Goal: Task Accomplishment & Management: Manage account settings

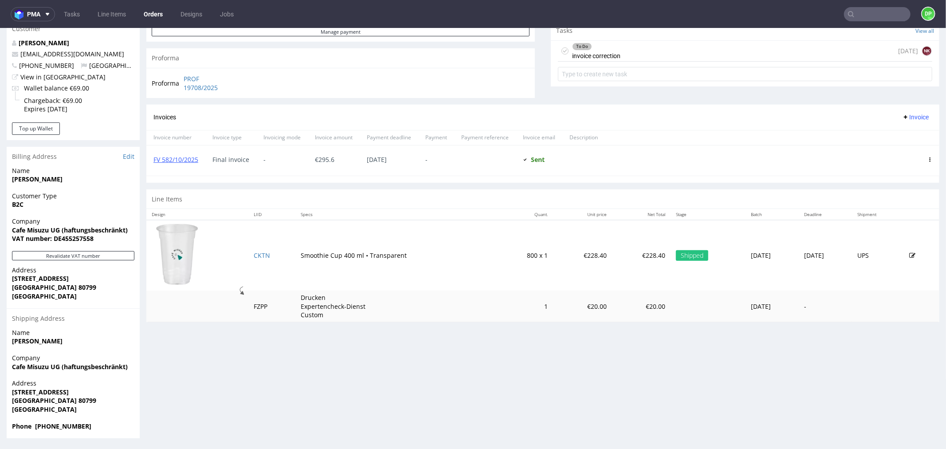
scroll to position [2, 0]
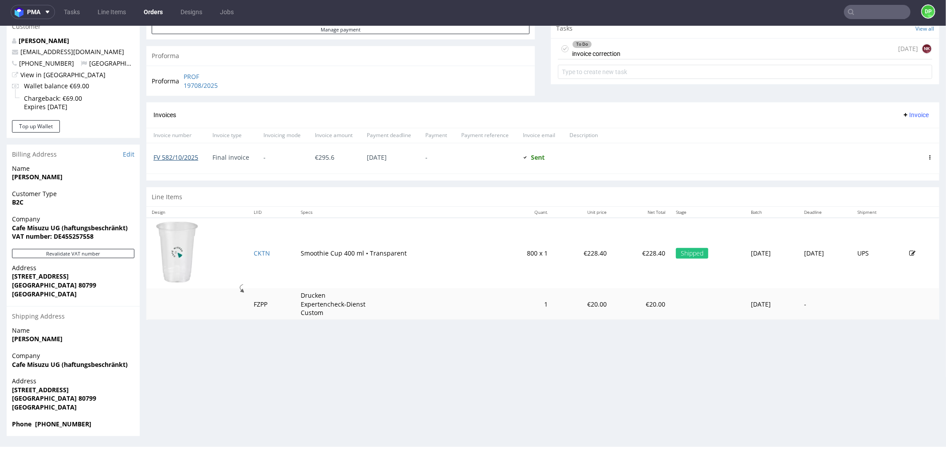
click at [169, 158] on link "FV 582/10/2025" at bounding box center [175, 157] width 45 height 8
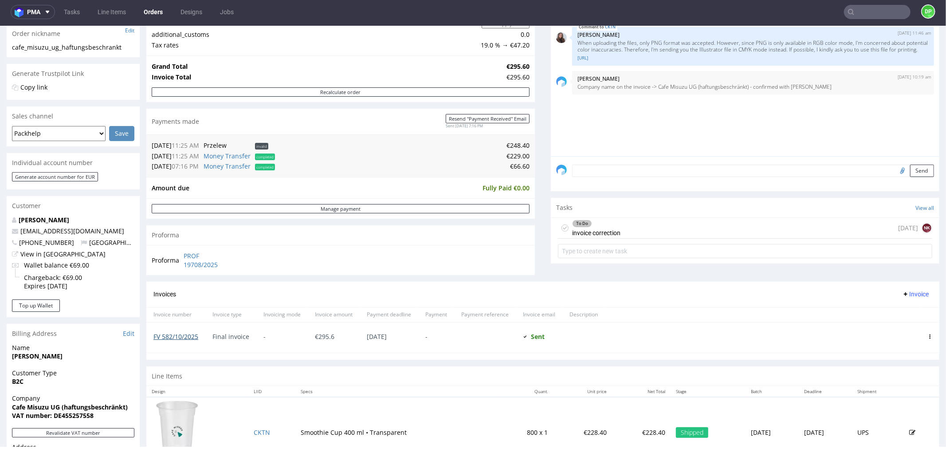
scroll to position [129, 0]
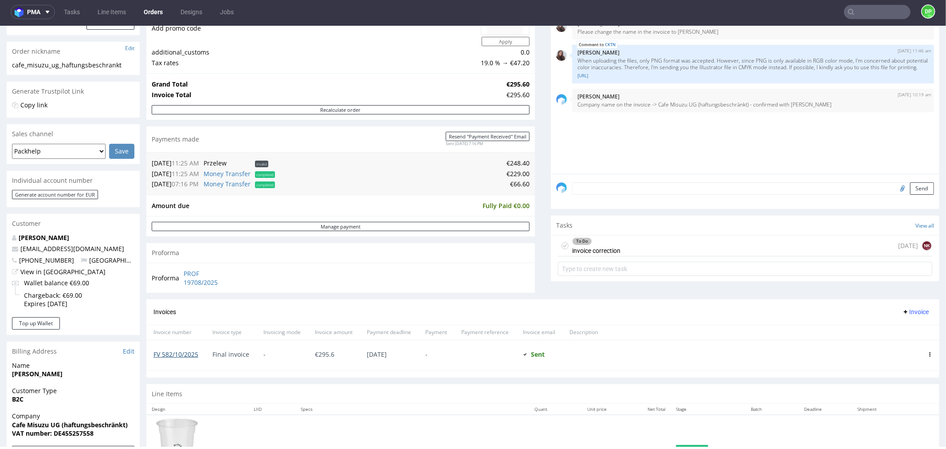
click at [174, 353] on link "FV 582/10/2025" at bounding box center [175, 353] width 45 height 8
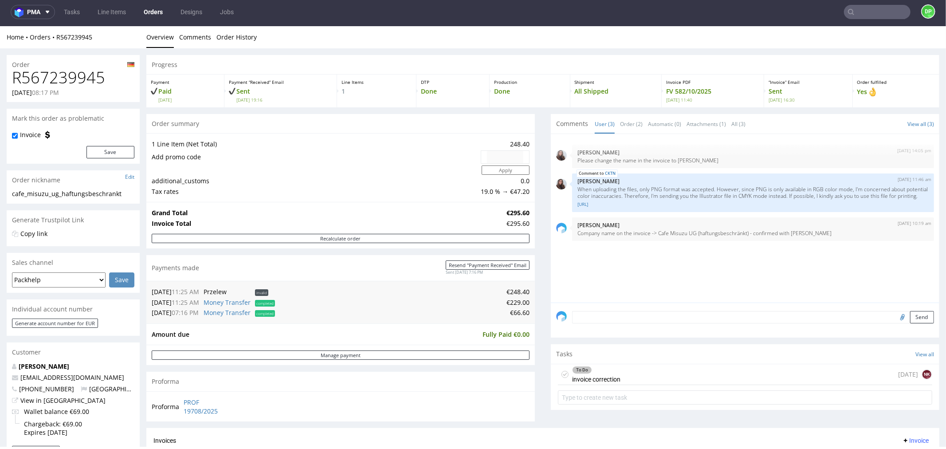
scroll to position [0, 0]
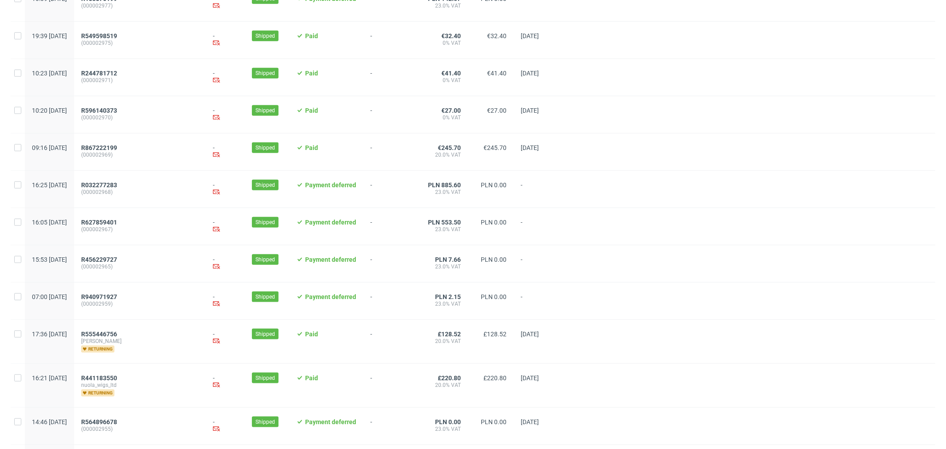
scroll to position [833, 0]
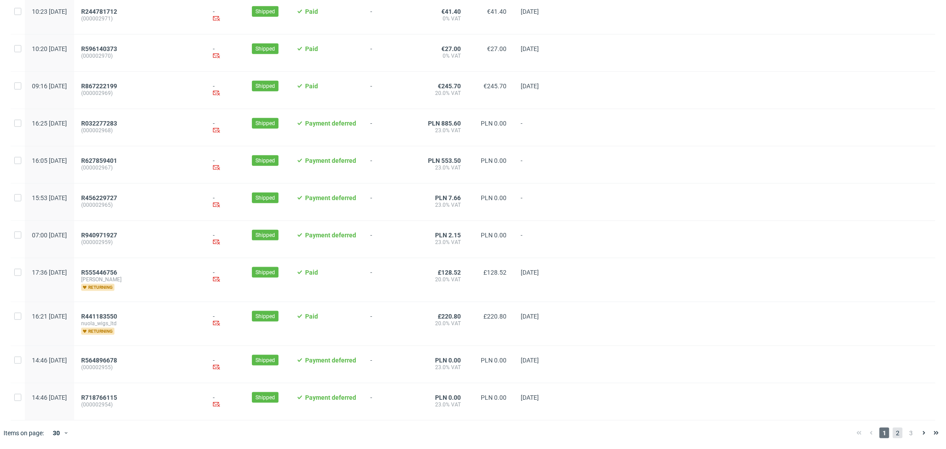
click at [893, 431] on span "2" at bounding box center [898, 432] width 10 height 11
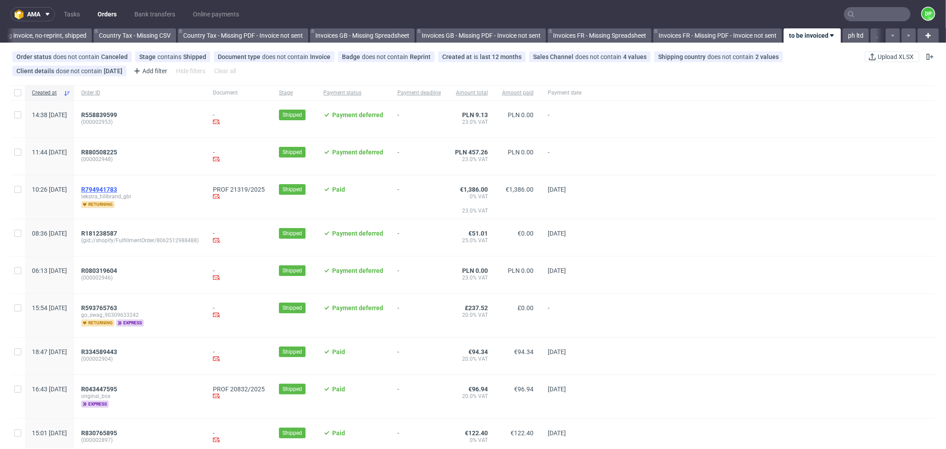
click at [117, 188] on span "R794941783" at bounding box center [99, 189] width 36 height 7
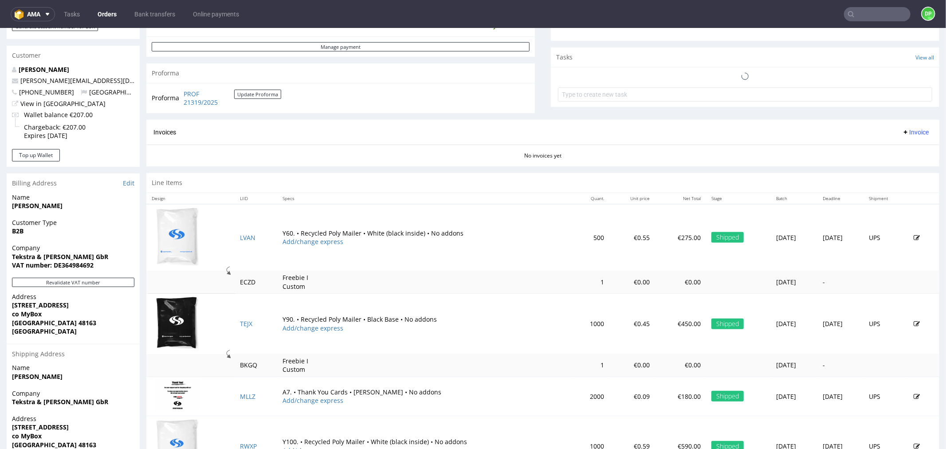
scroll to position [246, 0]
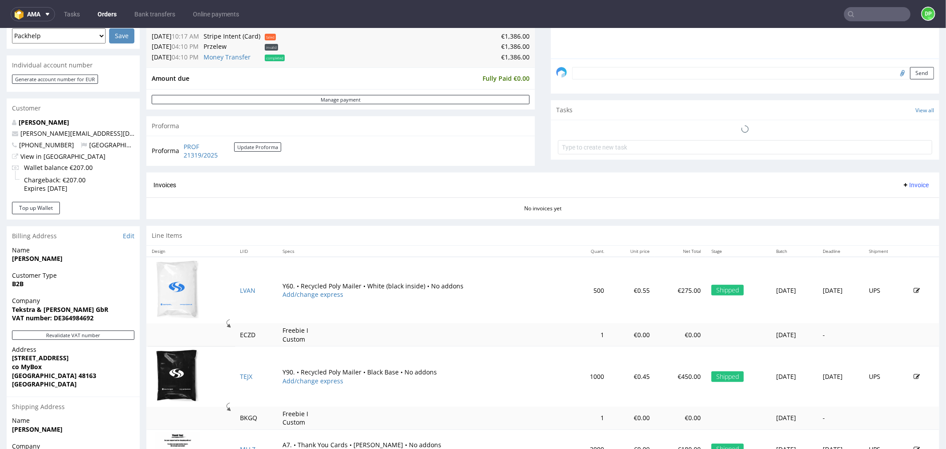
click at [741, 133] on icon at bounding box center [745, 128] width 8 height 8
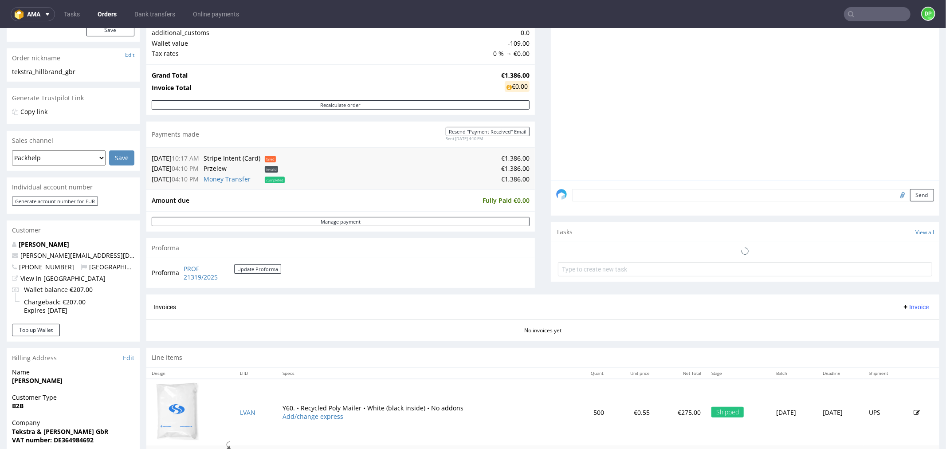
scroll to position [0, 0]
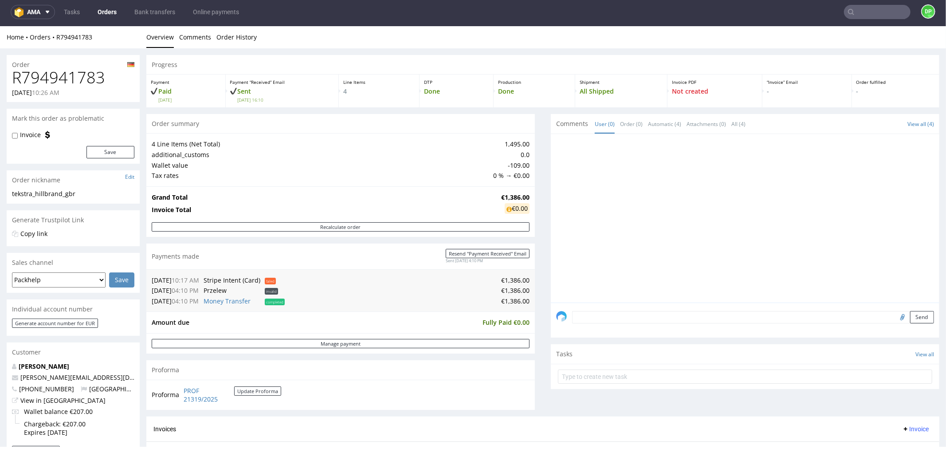
drag, startPoint x: 754, startPoint y: 237, endPoint x: 749, endPoint y: 232, distance: 6.6
click at [752, 234] on div at bounding box center [747, 220] width 383 height 163
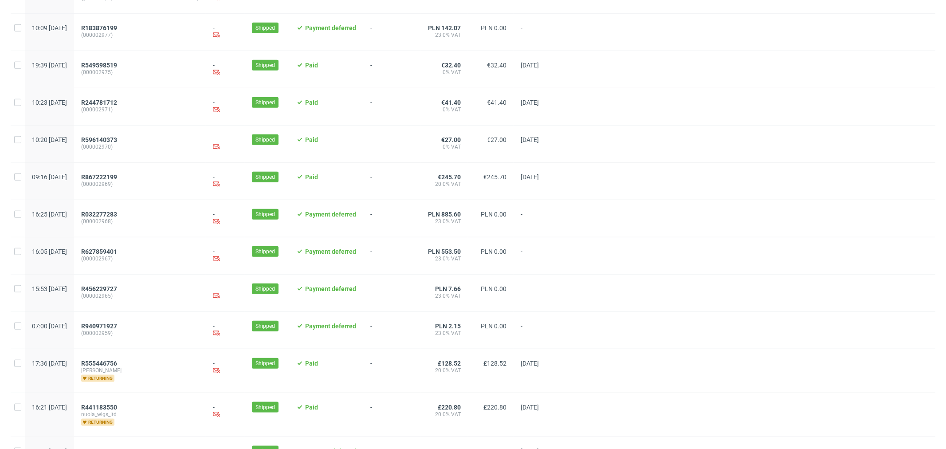
scroll to position [827, 0]
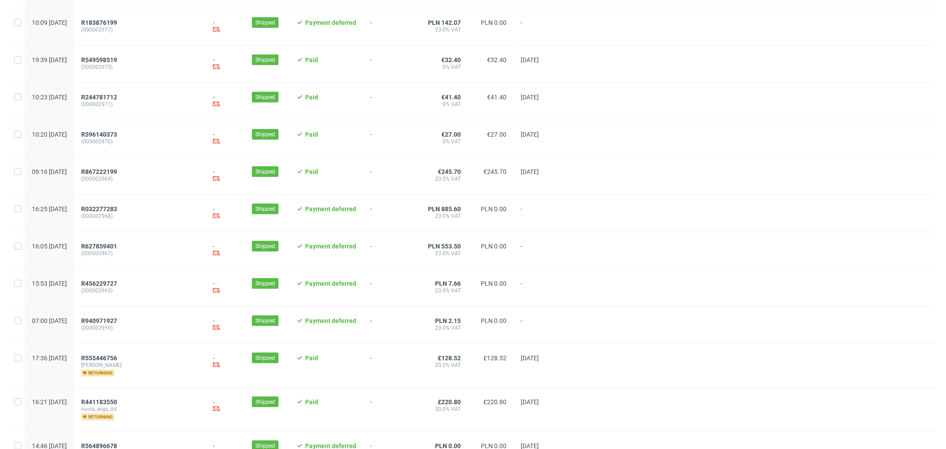
scroll to position [833, 0]
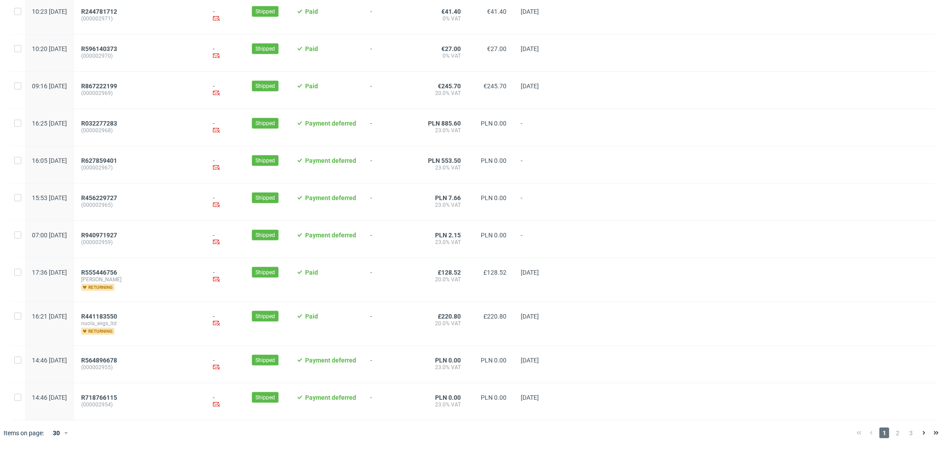
click at [893, 432] on span "2" at bounding box center [898, 432] width 10 height 11
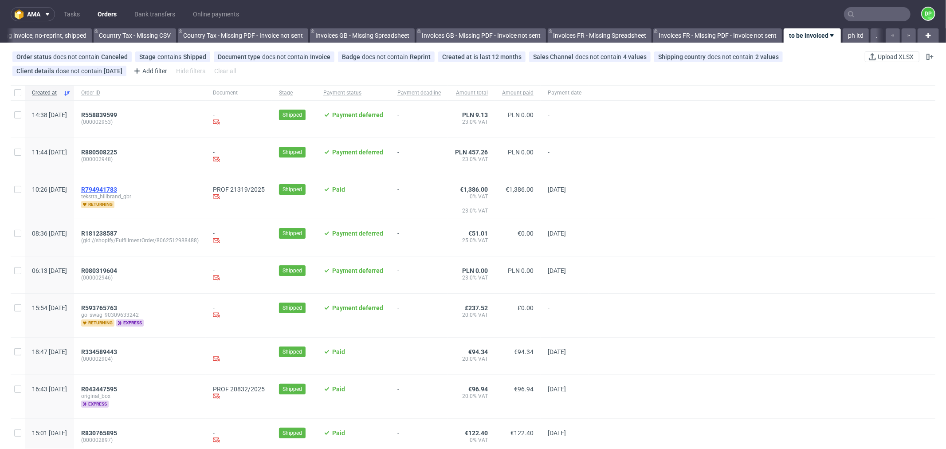
click at [117, 188] on span "R794941783" at bounding box center [99, 189] width 36 height 7
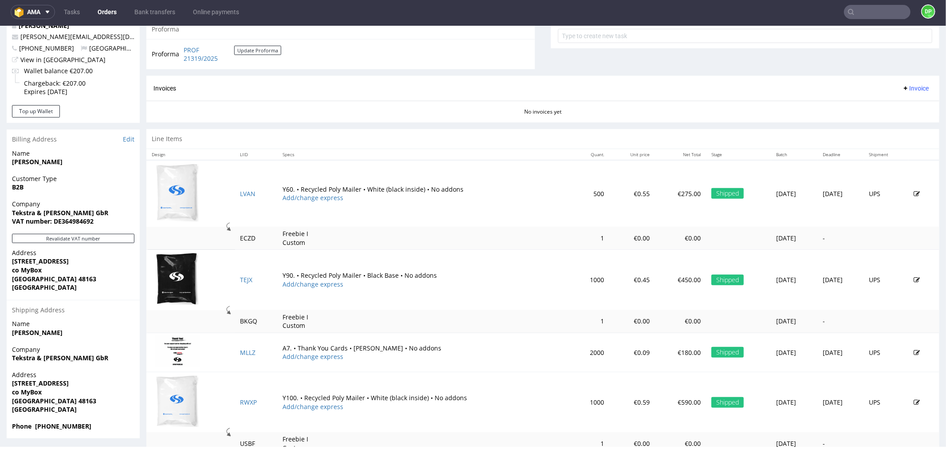
scroll to position [345, 0]
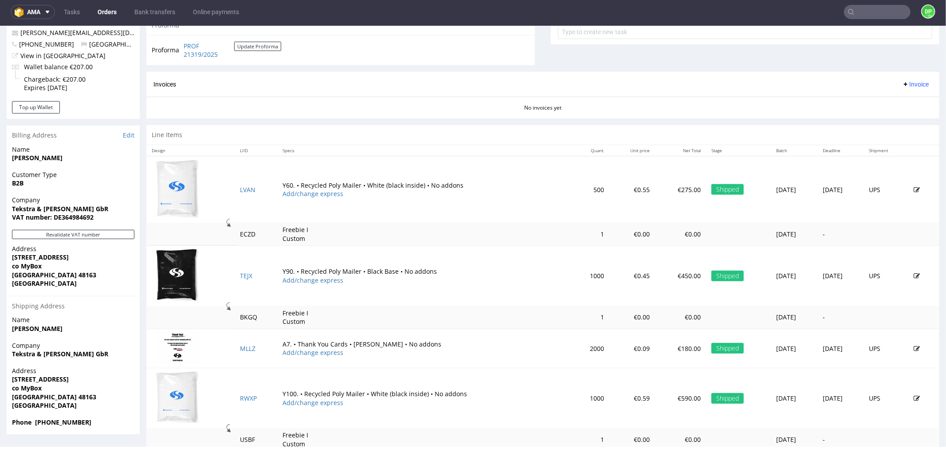
click at [51, 226] on div "Company Tekstra & Hillbrand GbR VAT number: DE364984692" at bounding box center [73, 212] width 133 height 34
click at [53, 235] on button "Revalidate VAT number" at bounding box center [73, 233] width 122 height 9
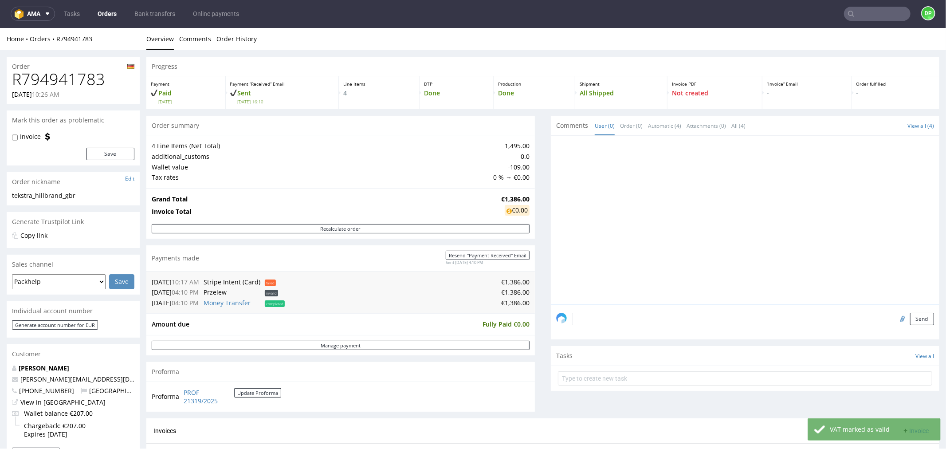
scroll to position [0, 0]
click at [228, 42] on link "Order History" at bounding box center [236, 39] width 40 height 22
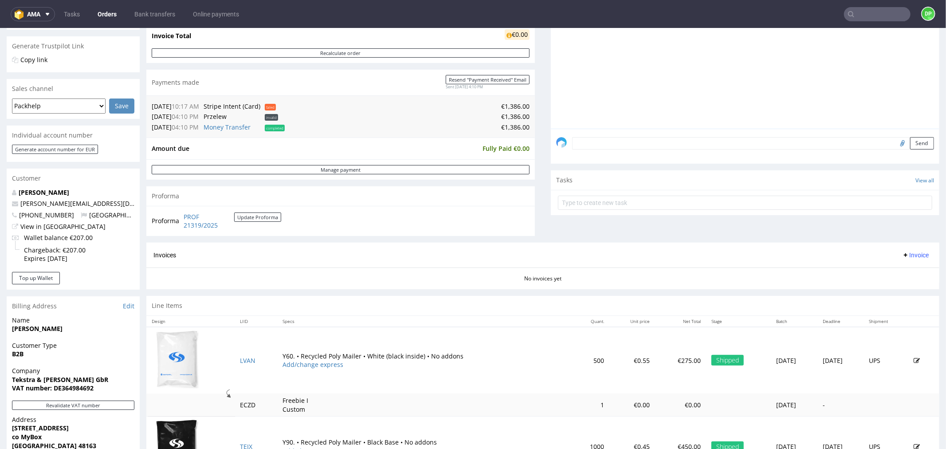
scroll to position [171, 0]
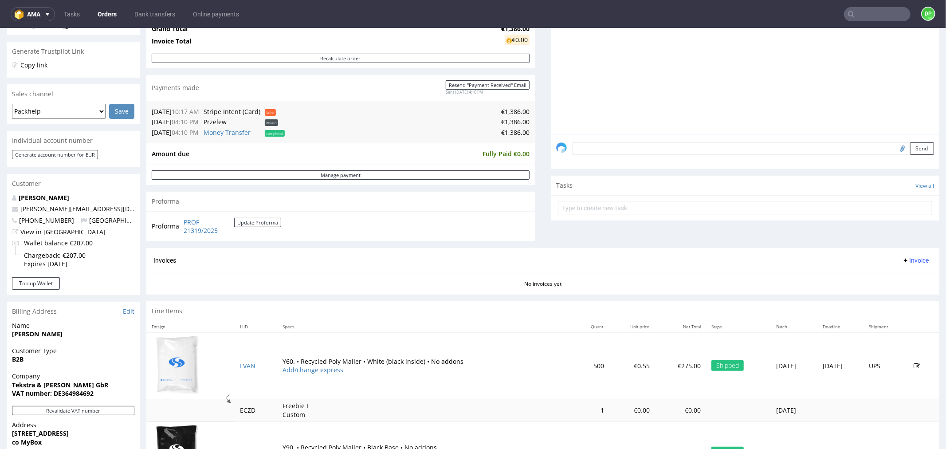
click at [903, 260] on span "Invoice" at bounding box center [915, 259] width 27 height 7
click at [889, 276] on span "Generate" at bounding box center [900, 278] width 43 height 9
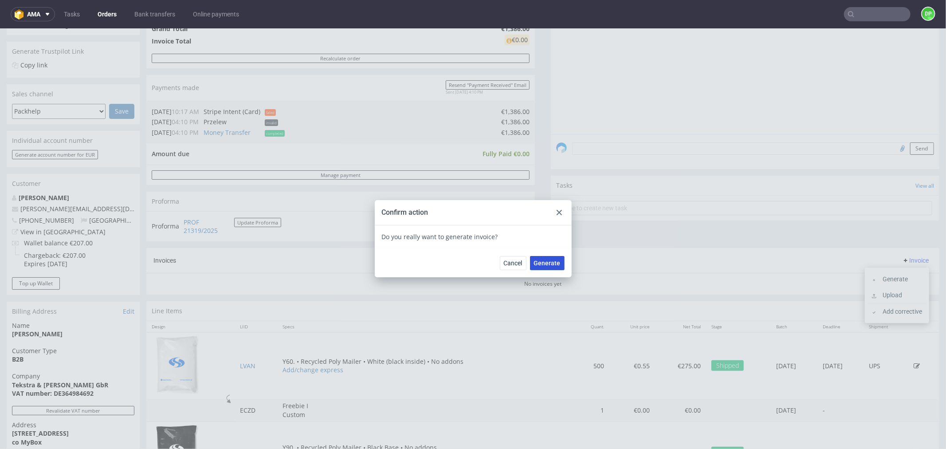
click at [537, 265] on span "Generate" at bounding box center [547, 262] width 27 height 6
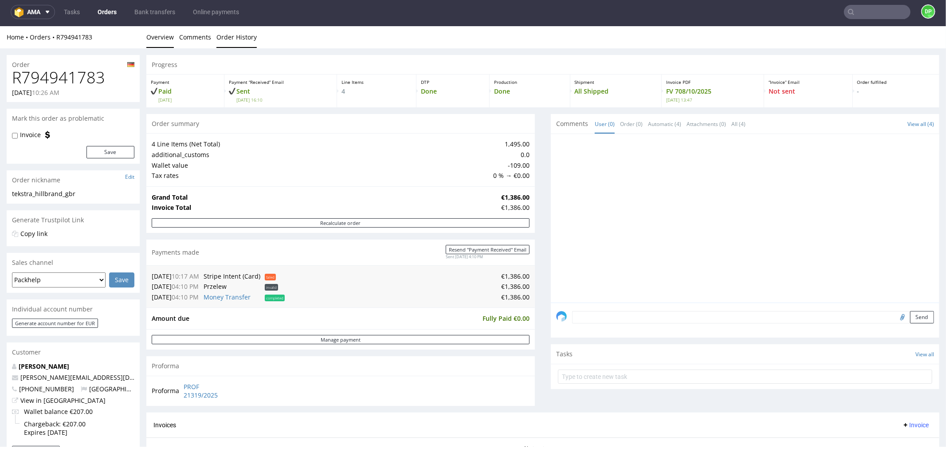
click at [228, 39] on link "Order History" at bounding box center [236, 37] width 40 height 22
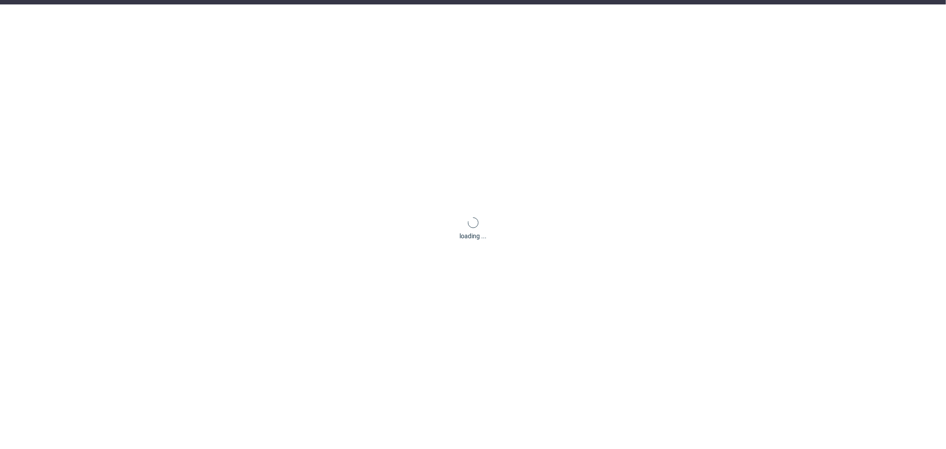
scroll to position [37, 0]
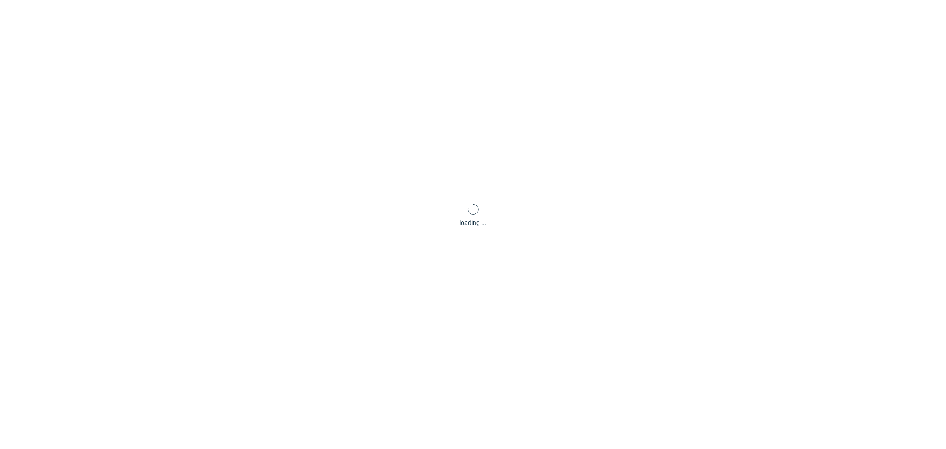
click at [167, 96] on div "loading ..." at bounding box center [473, 215] width 946 height 449
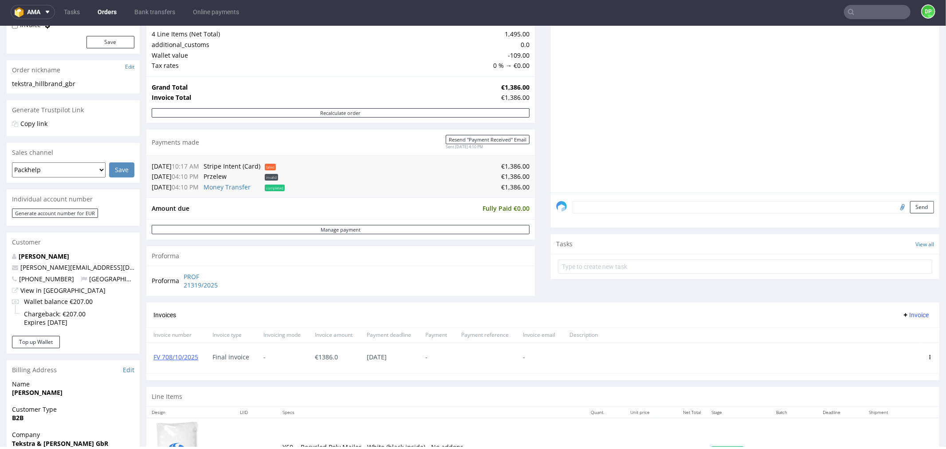
scroll to position [197, 0]
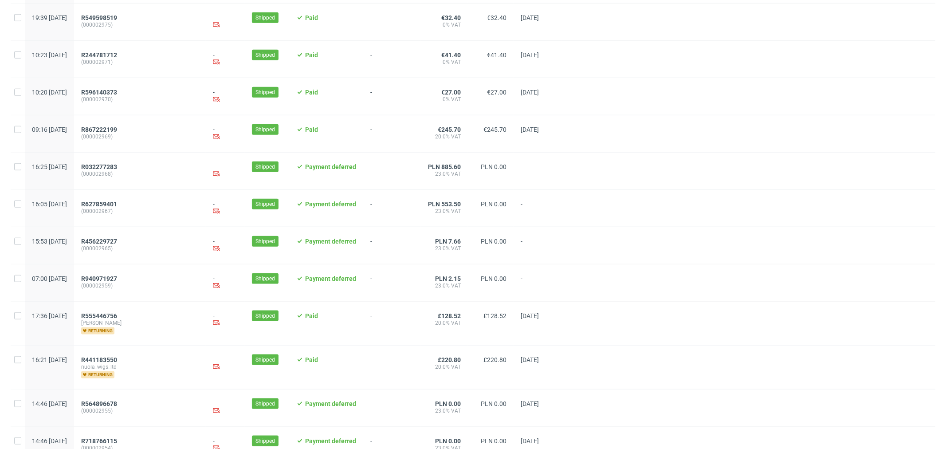
scroll to position [833, 0]
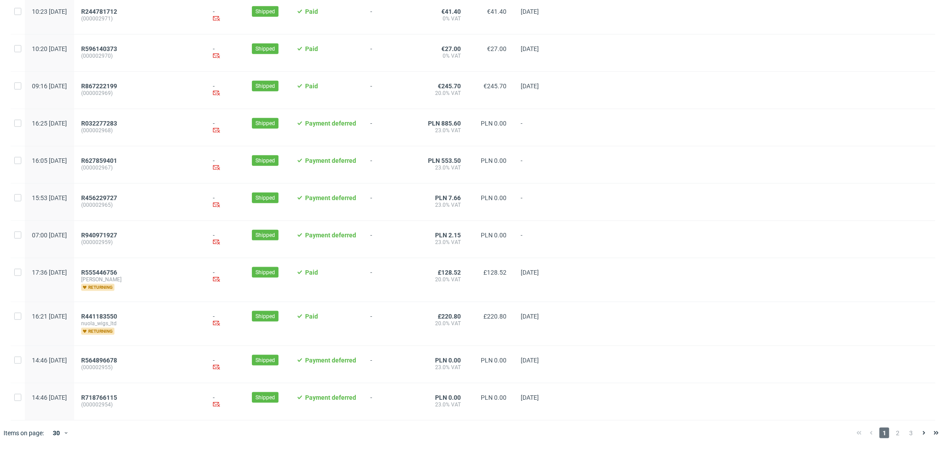
click at [893, 435] on span "2" at bounding box center [898, 432] width 10 height 11
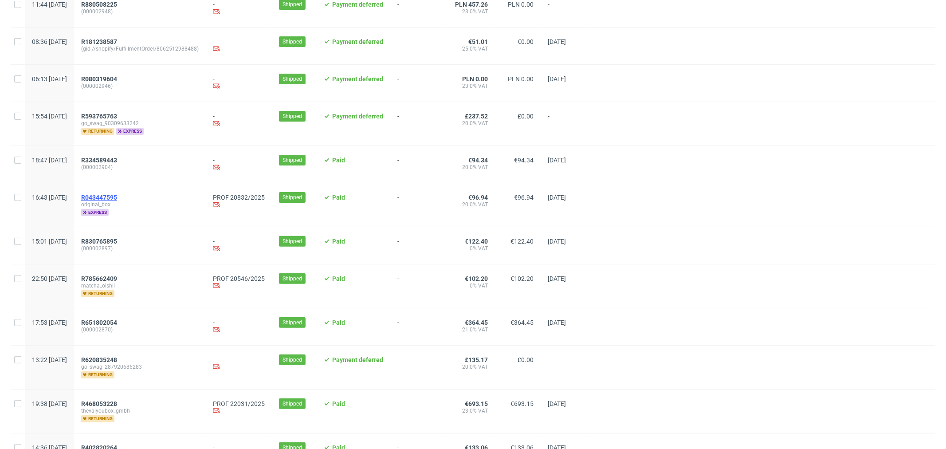
click at [117, 200] on span "R043447595" at bounding box center [99, 197] width 36 height 7
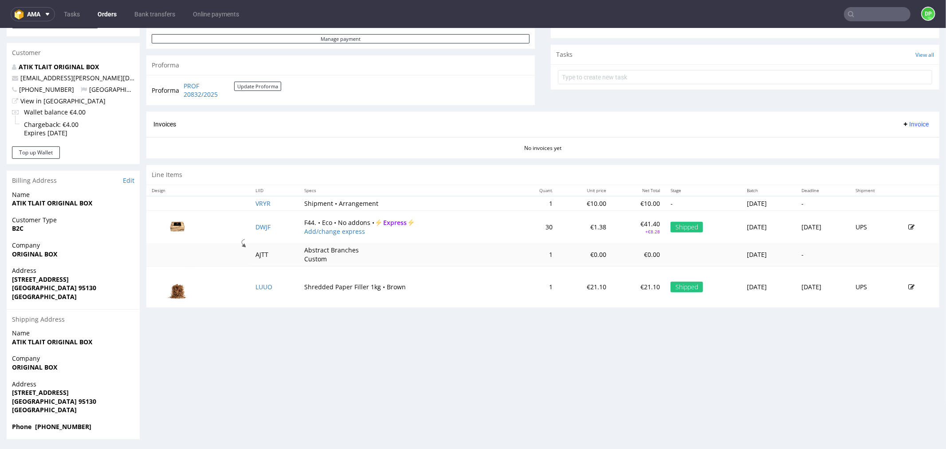
scroll to position [302, 0]
drag, startPoint x: 258, startPoint y: 276, endPoint x: 242, endPoint y: 310, distance: 37.5
click at [228, 328] on div "Progress Payment Paid Sun 28 Sep Payment “Received” Email Sent Sun 28 Sep 16:44…" at bounding box center [542, 95] width 793 height 683
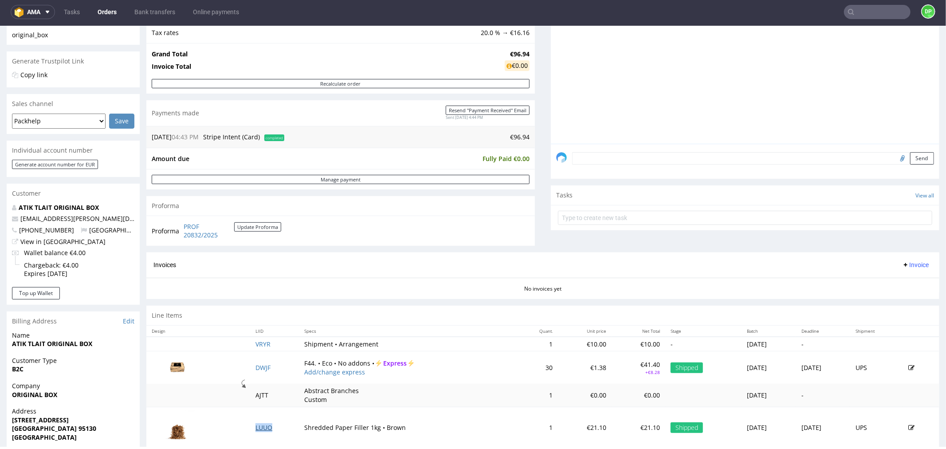
scroll to position [154, 0]
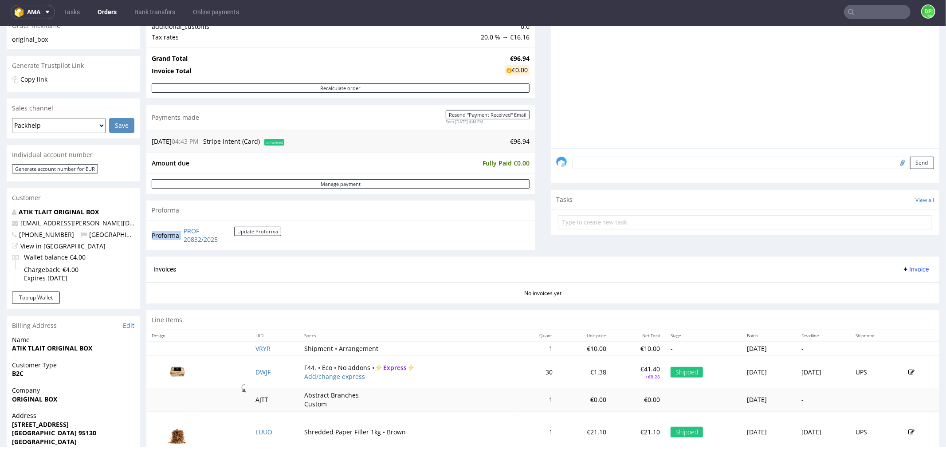
drag, startPoint x: 242, startPoint y: 239, endPoint x: 181, endPoint y: 234, distance: 61.4
click at [181, 234] on td "PROF 20832/2025 Update Proforma" at bounding box center [231, 234] width 100 height 19
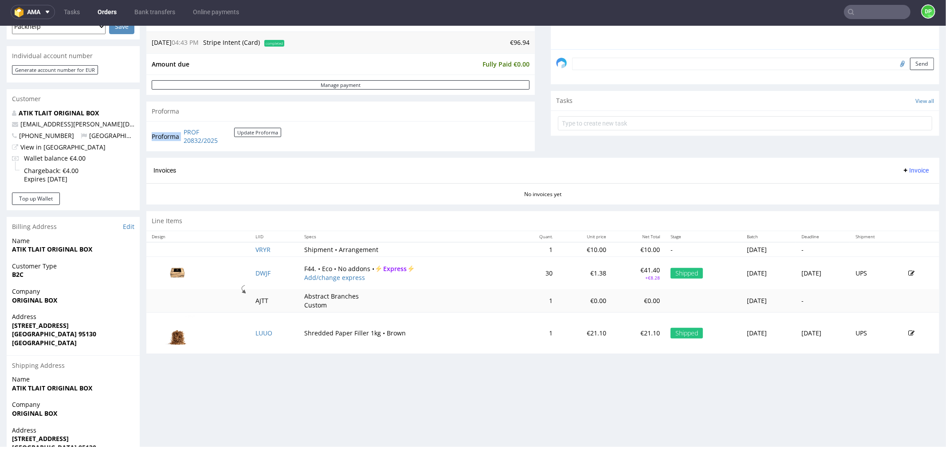
scroll to position [302, 0]
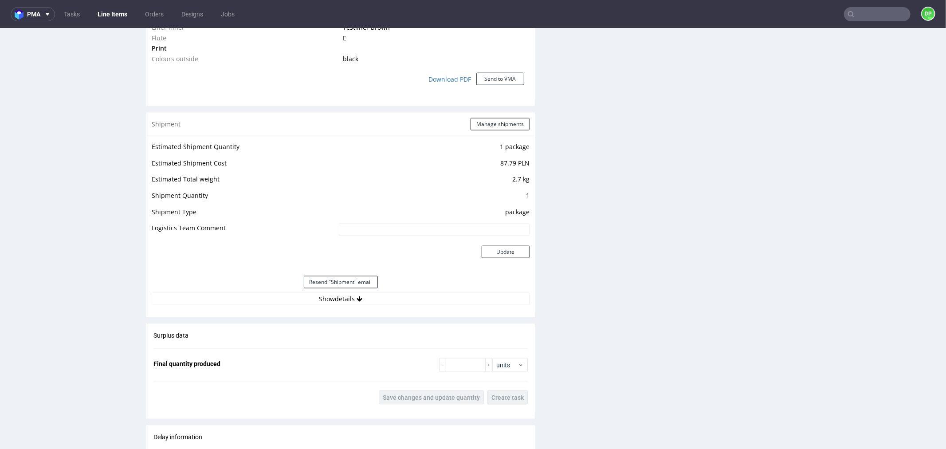
scroll to position [985, 0]
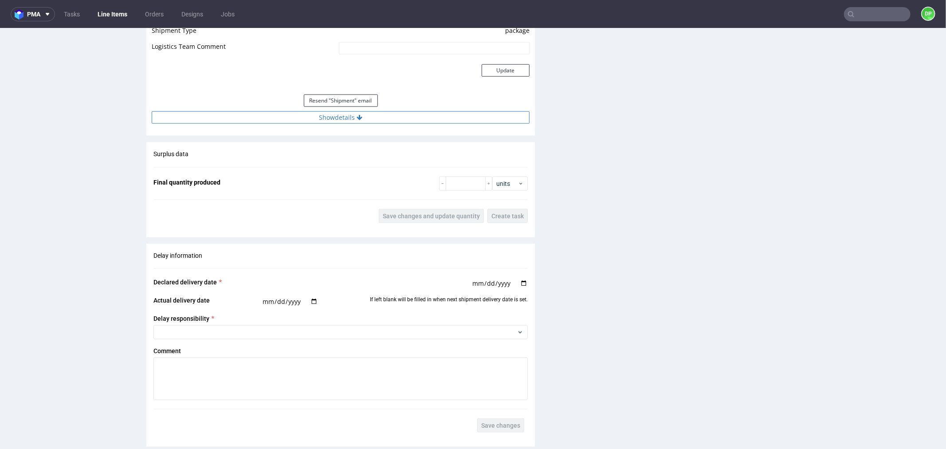
click at [318, 118] on button "Show details" at bounding box center [341, 117] width 378 height 12
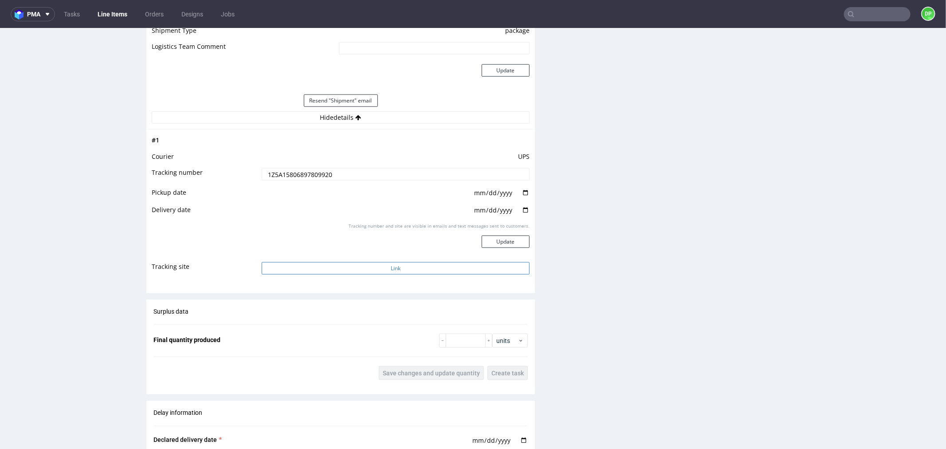
click at [384, 262] on button "Link" at bounding box center [396, 268] width 268 height 12
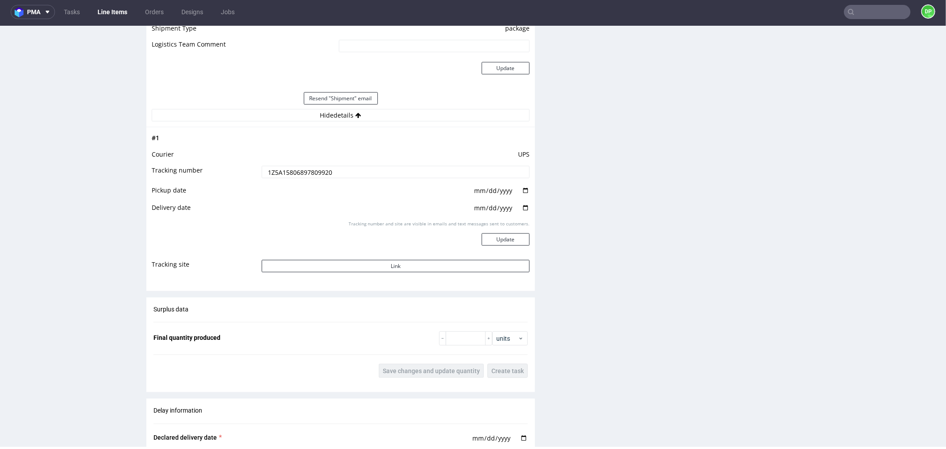
scroll to position [0, 0]
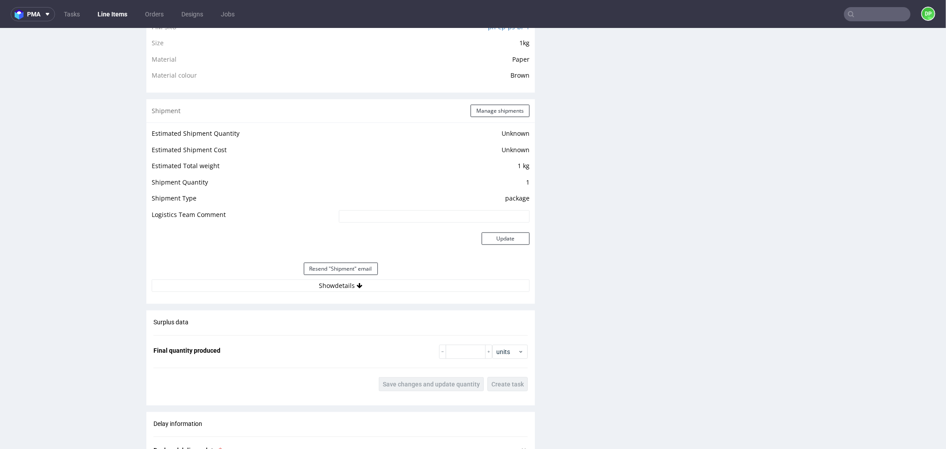
scroll to position [788, 0]
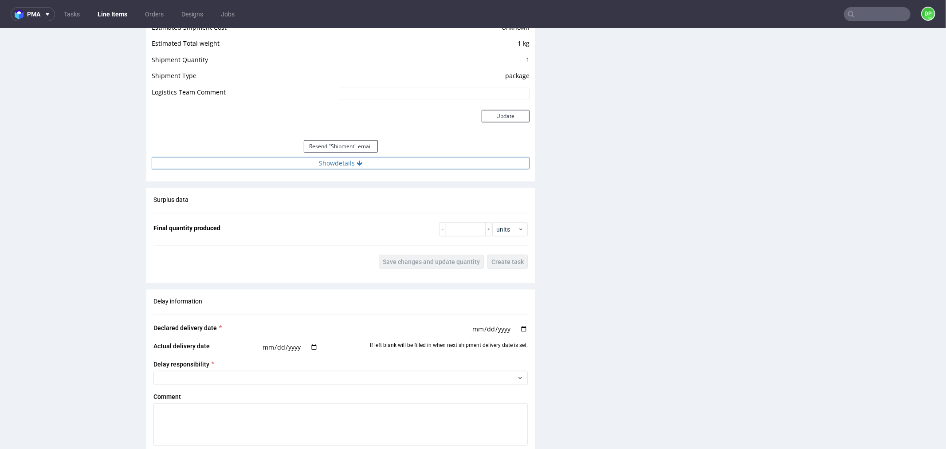
click at [298, 162] on button "Show details" at bounding box center [341, 163] width 378 height 12
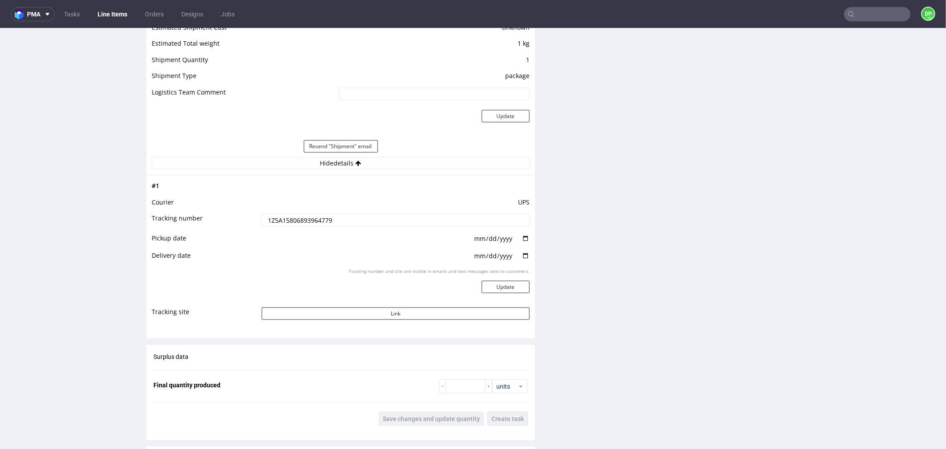
scroll to position [2, 0]
